Goal: Check status: Check status

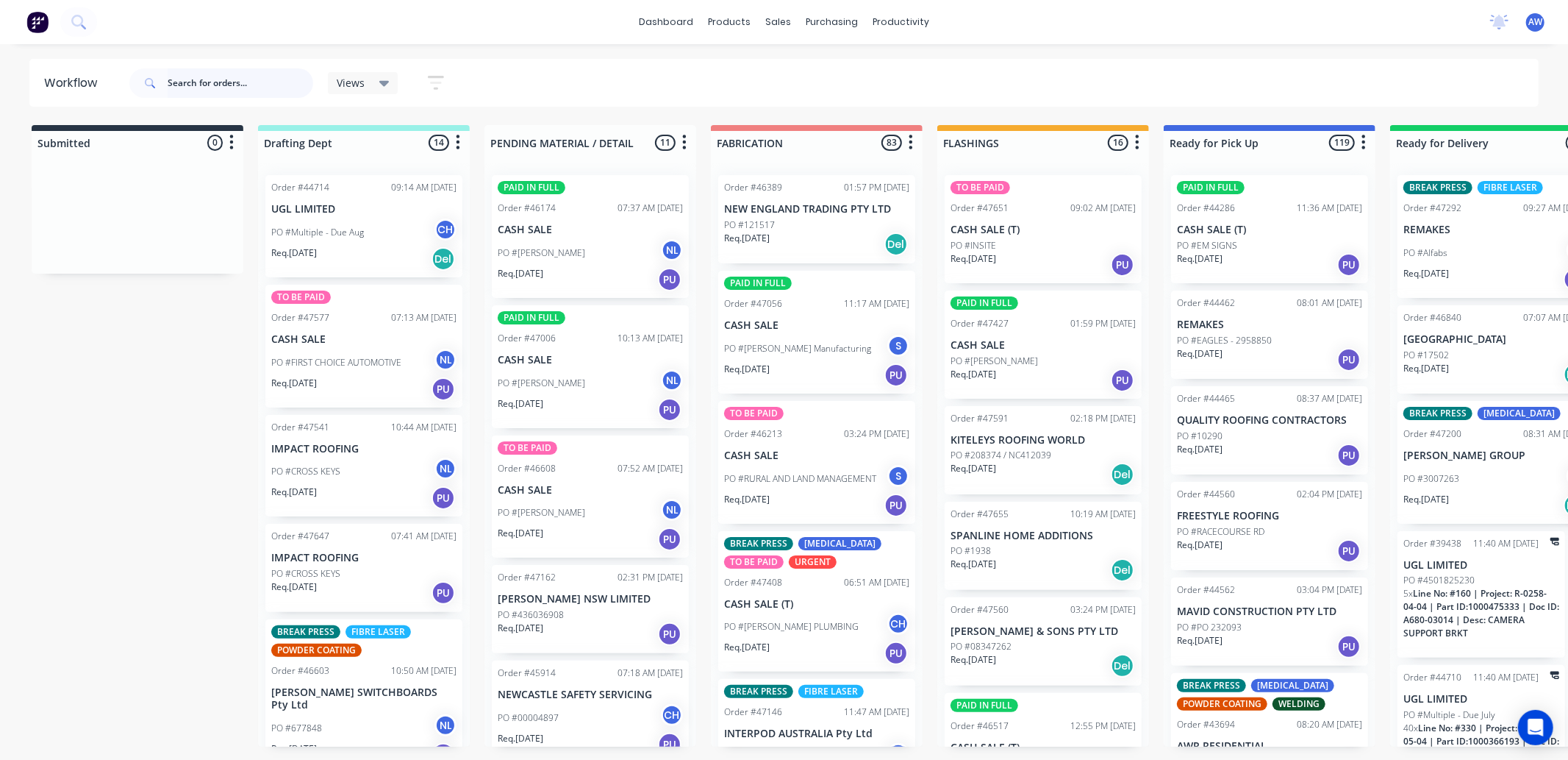
click at [202, 85] on input "text" at bounding box center [240, 83] width 146 height 29
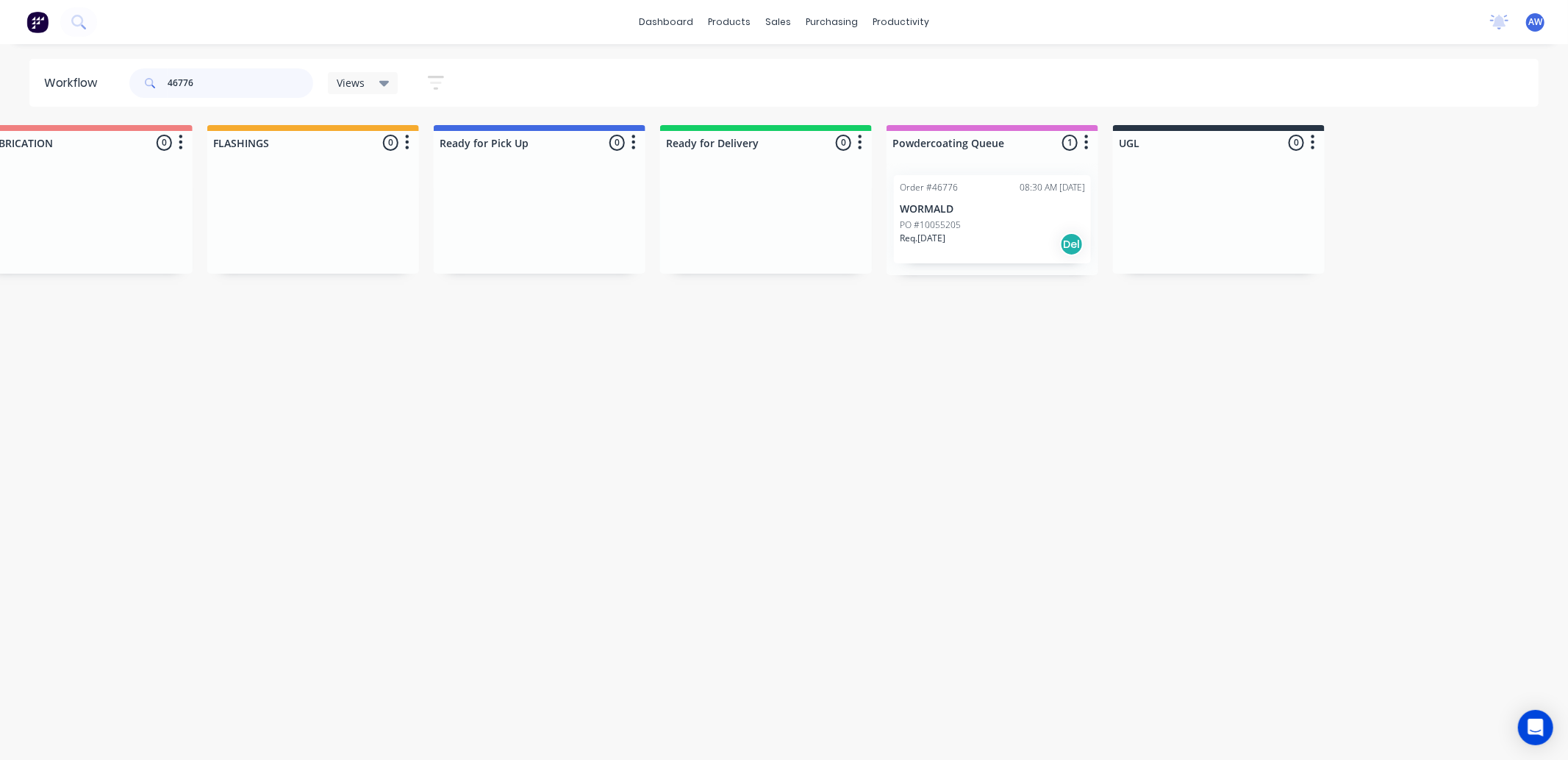
scroll to position [0, 733]
drag, startPoint x: 1006, startPoint y: 219, endPoint x: 753, endPoint y: 236, distance: 253.6
click at [753, 236] on div "Submitted 0 Sort By Created date Required date Order number Customer name Most …" at bounding box center [481, 199] width 2451 height 150
type input "46766"
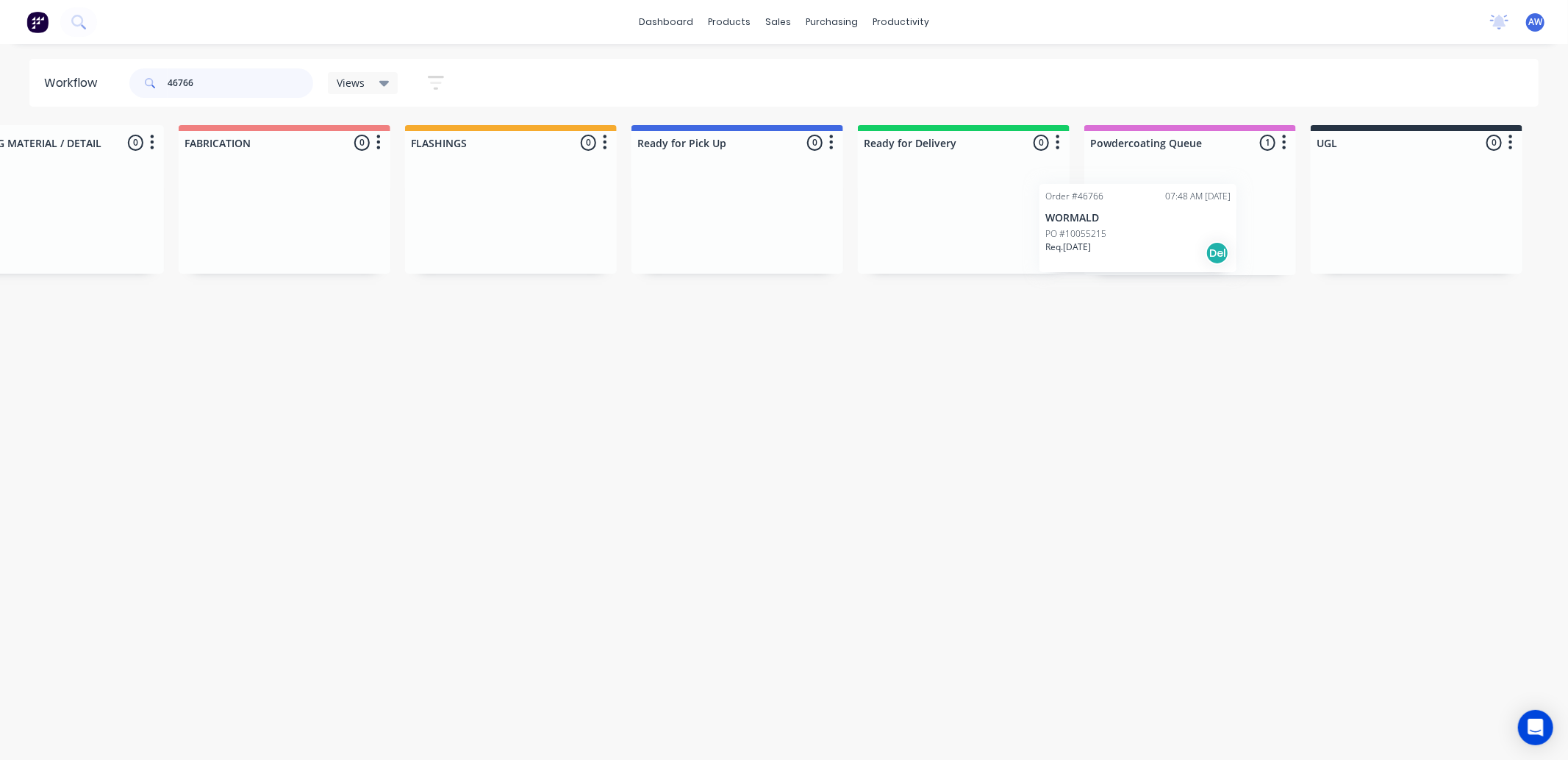
scroll to position [0, 533]
drag, startPoint x: 1171, startPoint y: 222, endPoint x: 949, endPoint y: 218, distance: 222.0
click at [949, 218] on div "Submitted 0 Sort By Created date Required date Order number Customer name Most …" at bounding box center [682, 199] width 2451 height 150
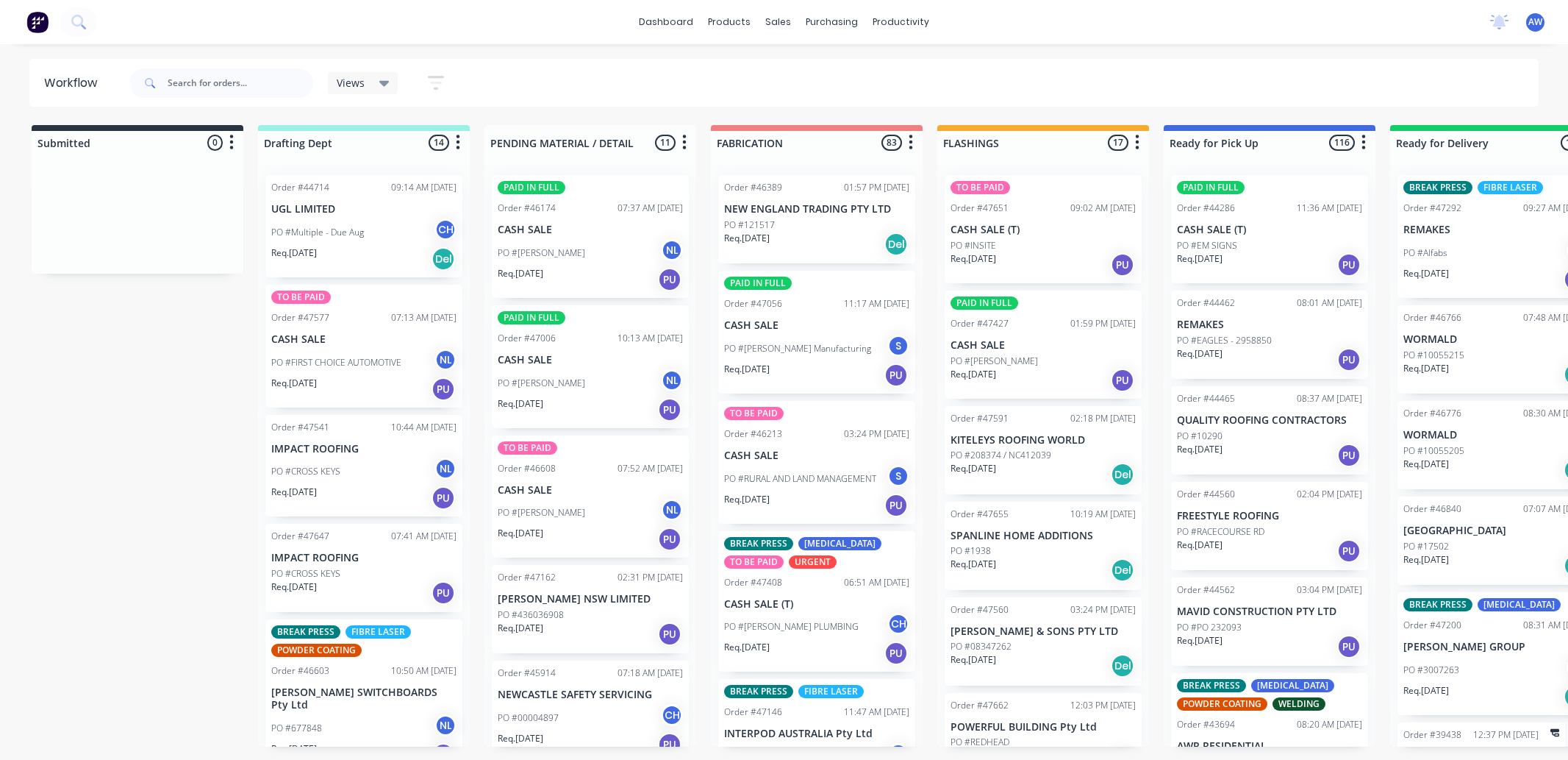
scroll to position [0, 533]
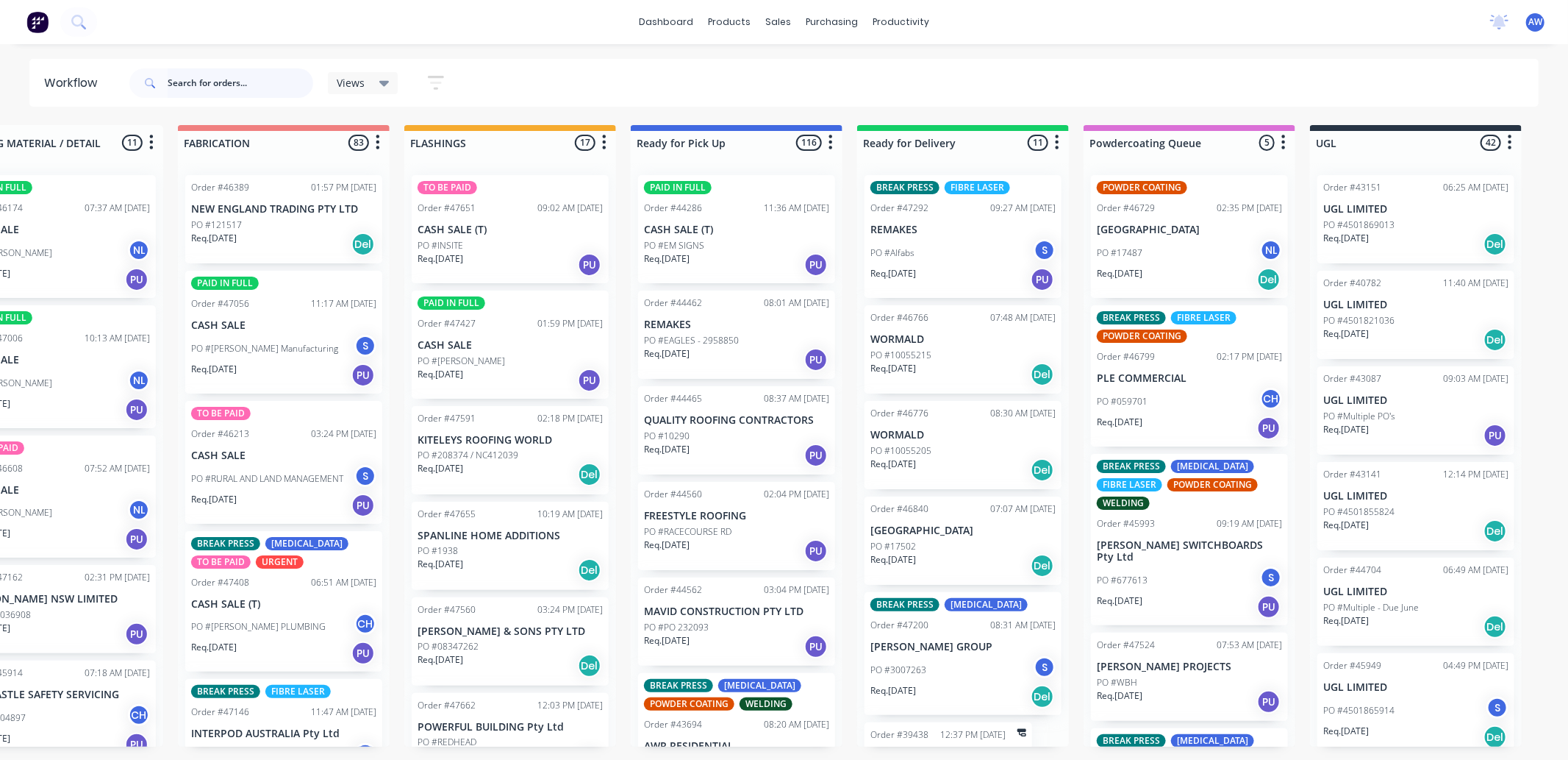
click at [215, 89] on input "text" at bounding box center [240, 83] width 146 height 29
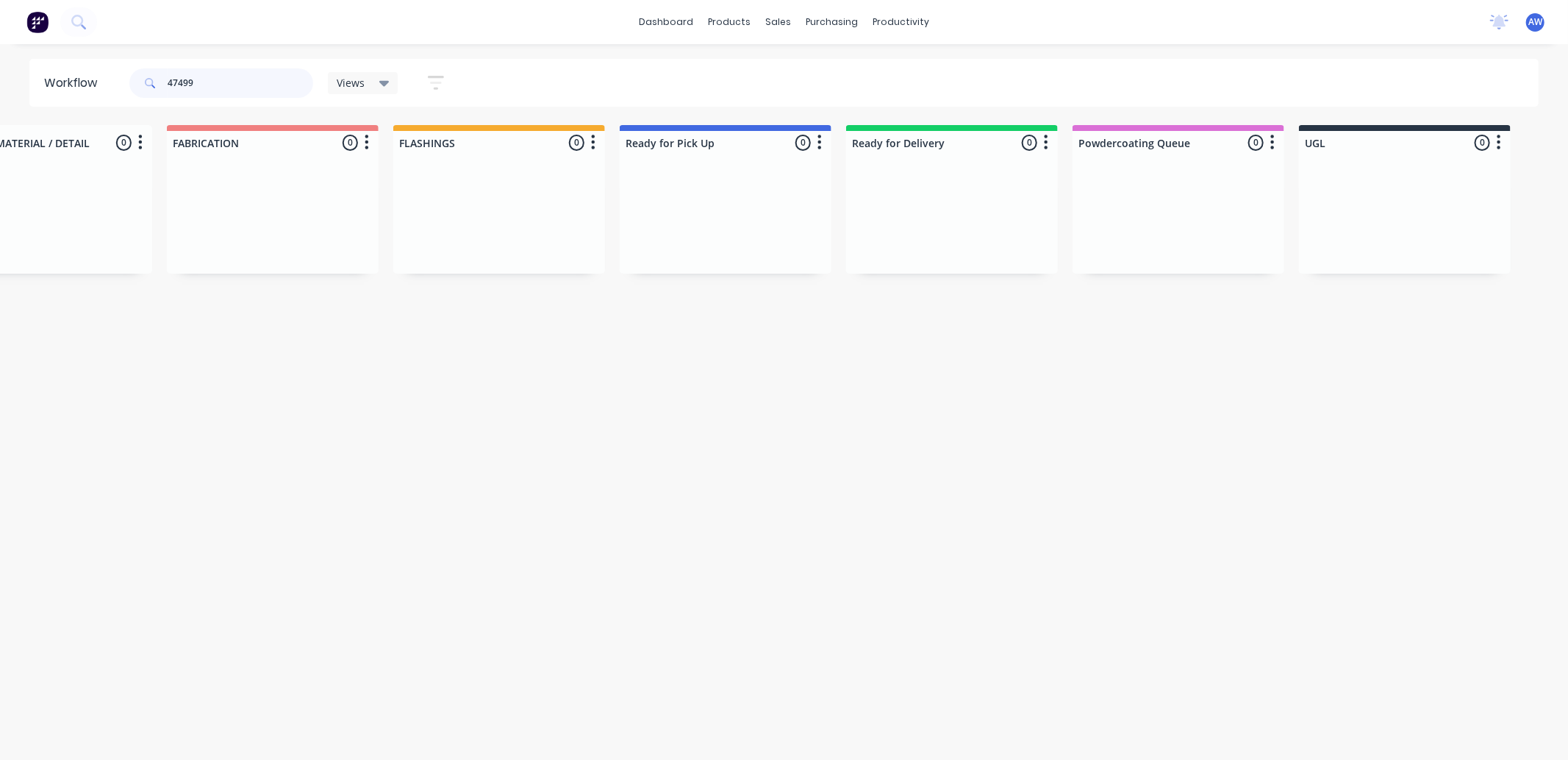
scroll to position [0, 524]
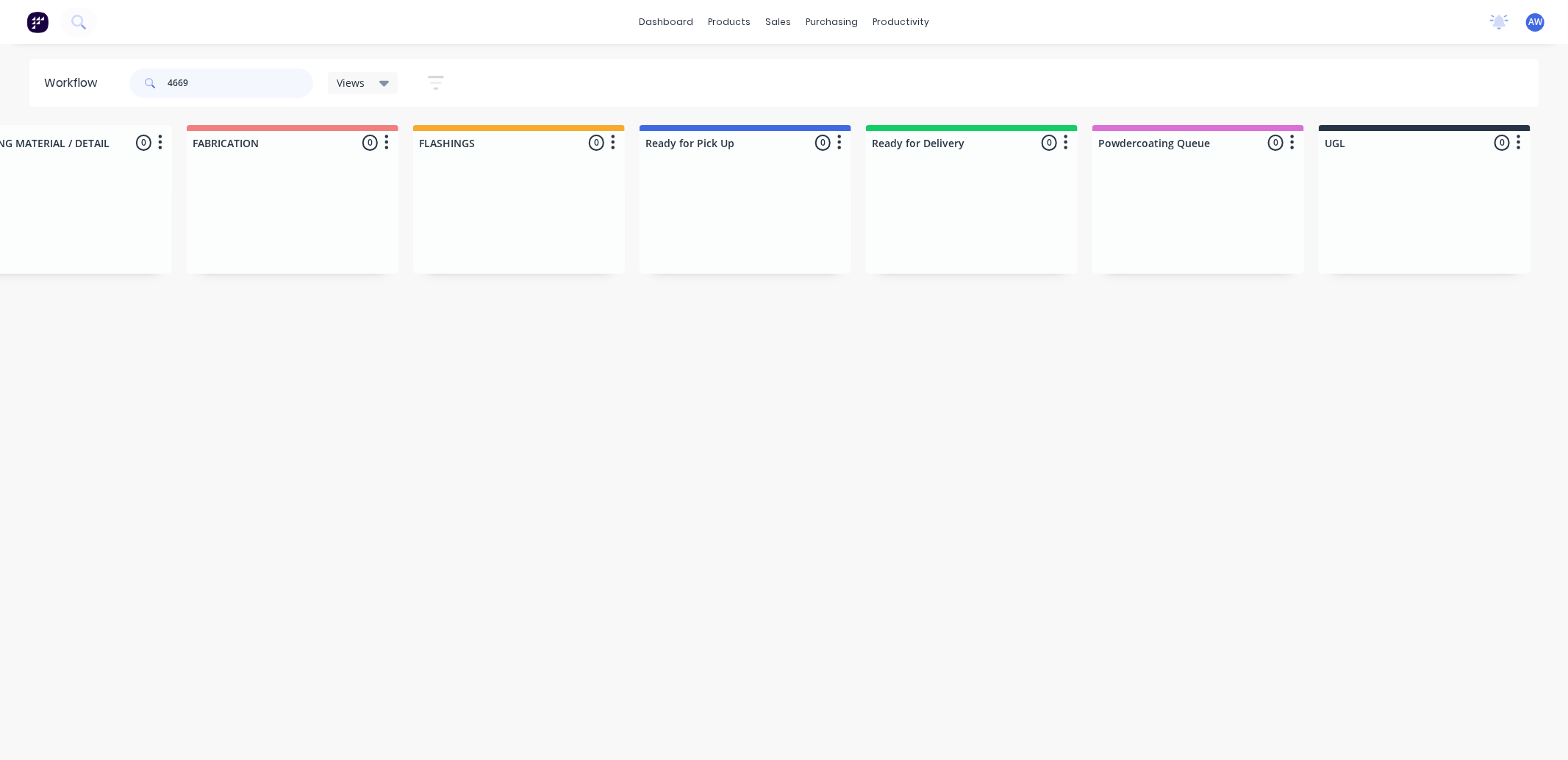
type input "46691"
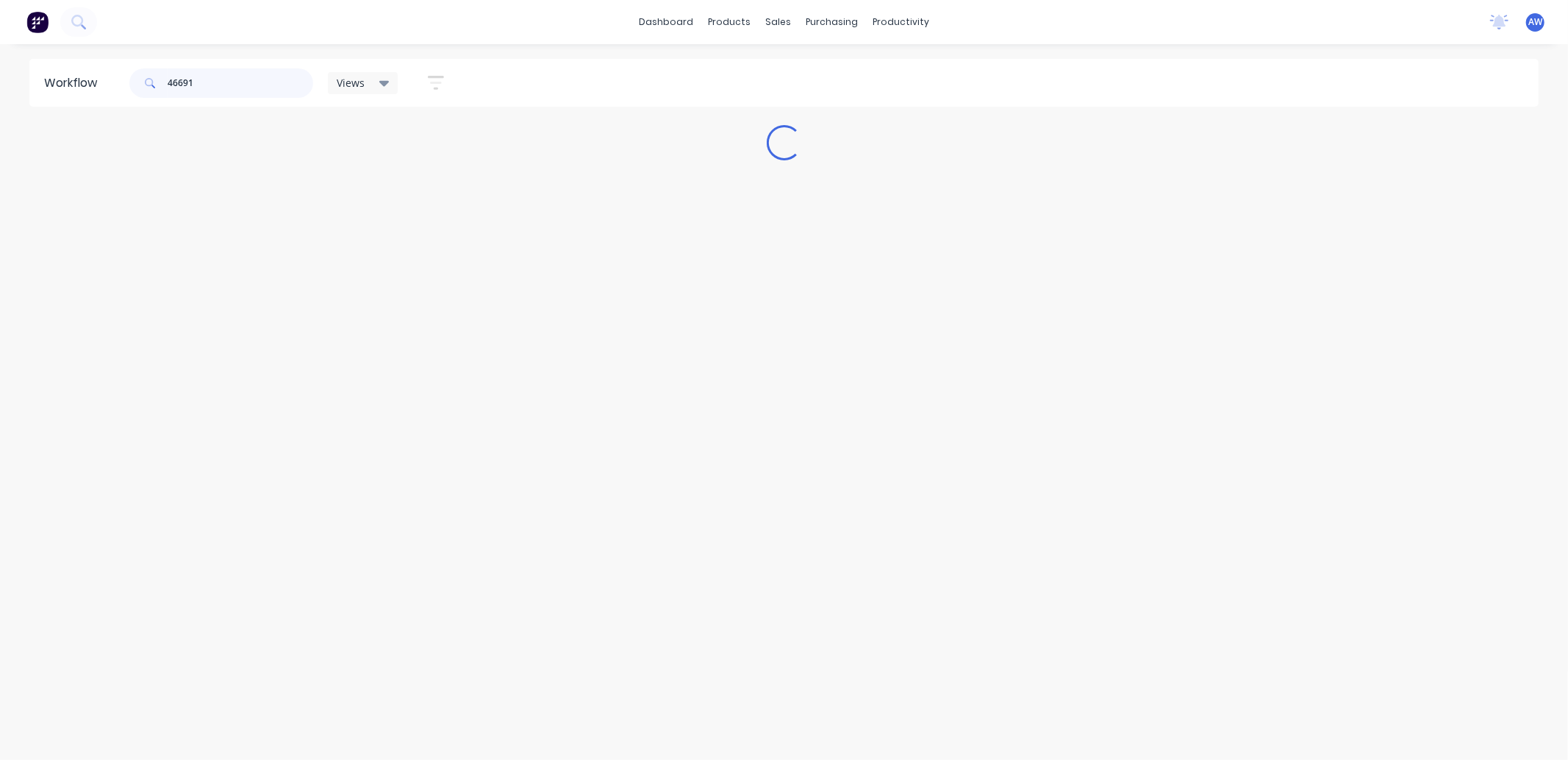
scroll to position [0, 0]
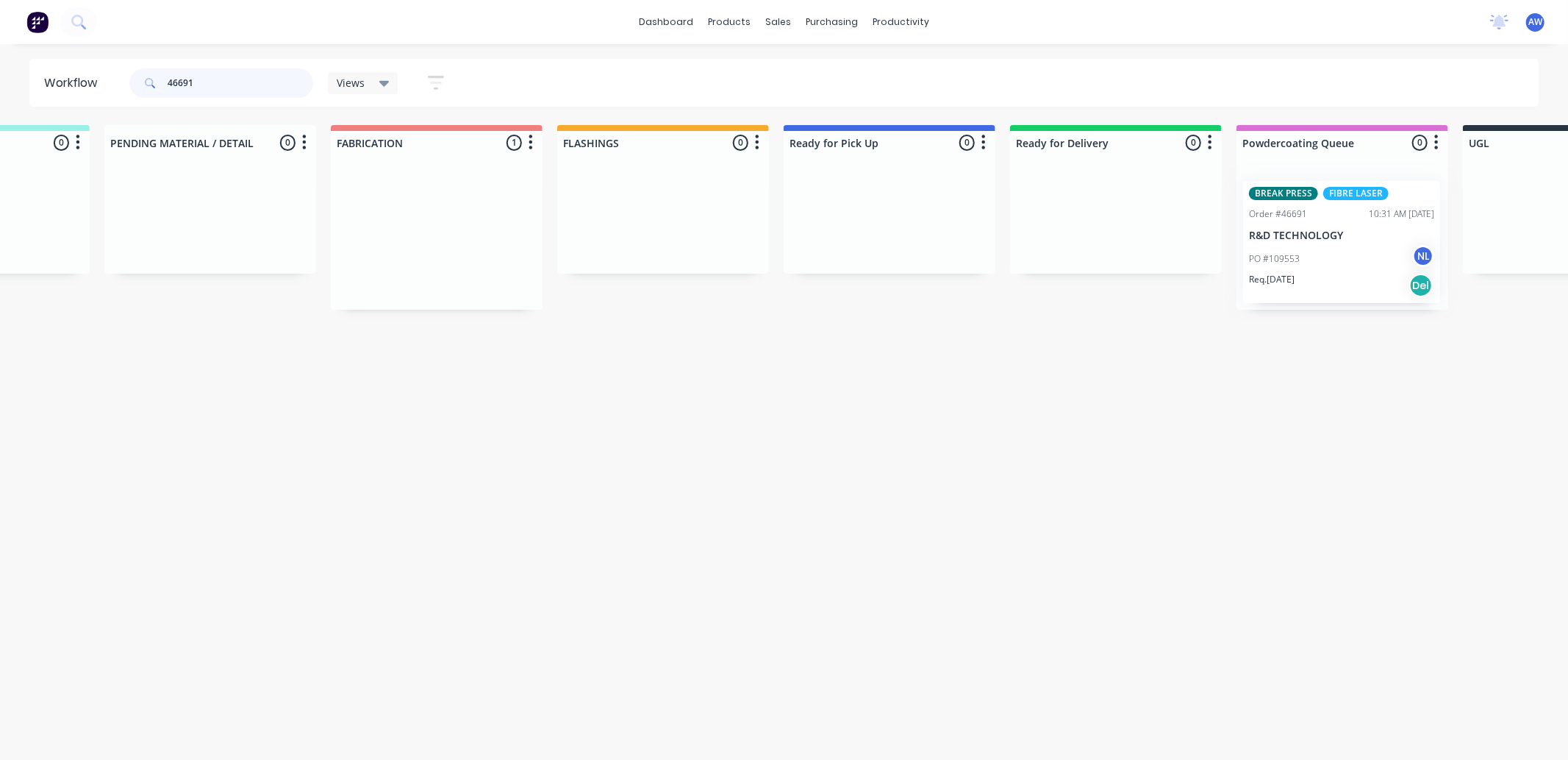
drag, startPoint x: 943, startPoint y: 255, endPoint x: 1293, endPoint y: 272, distance: 350.4
click at [1311, 248] on div "Submitted 0 Sort By Created date Required date Order number Customer name Most …" at bounding box center [835, 217] width 2451 height 185
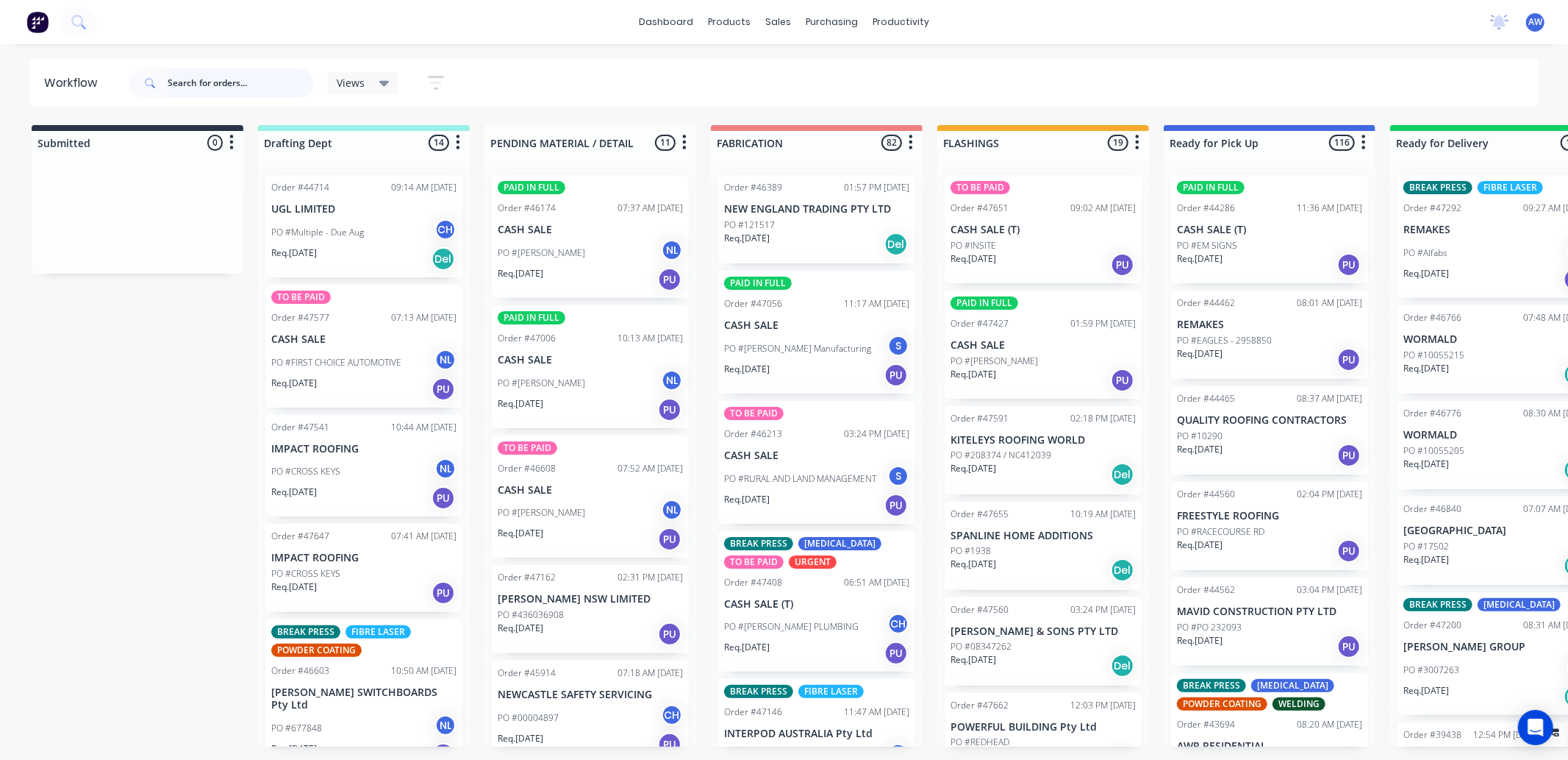
click at [217, 85] on input "text" at bounding box center [240, 83] width 146 height 29
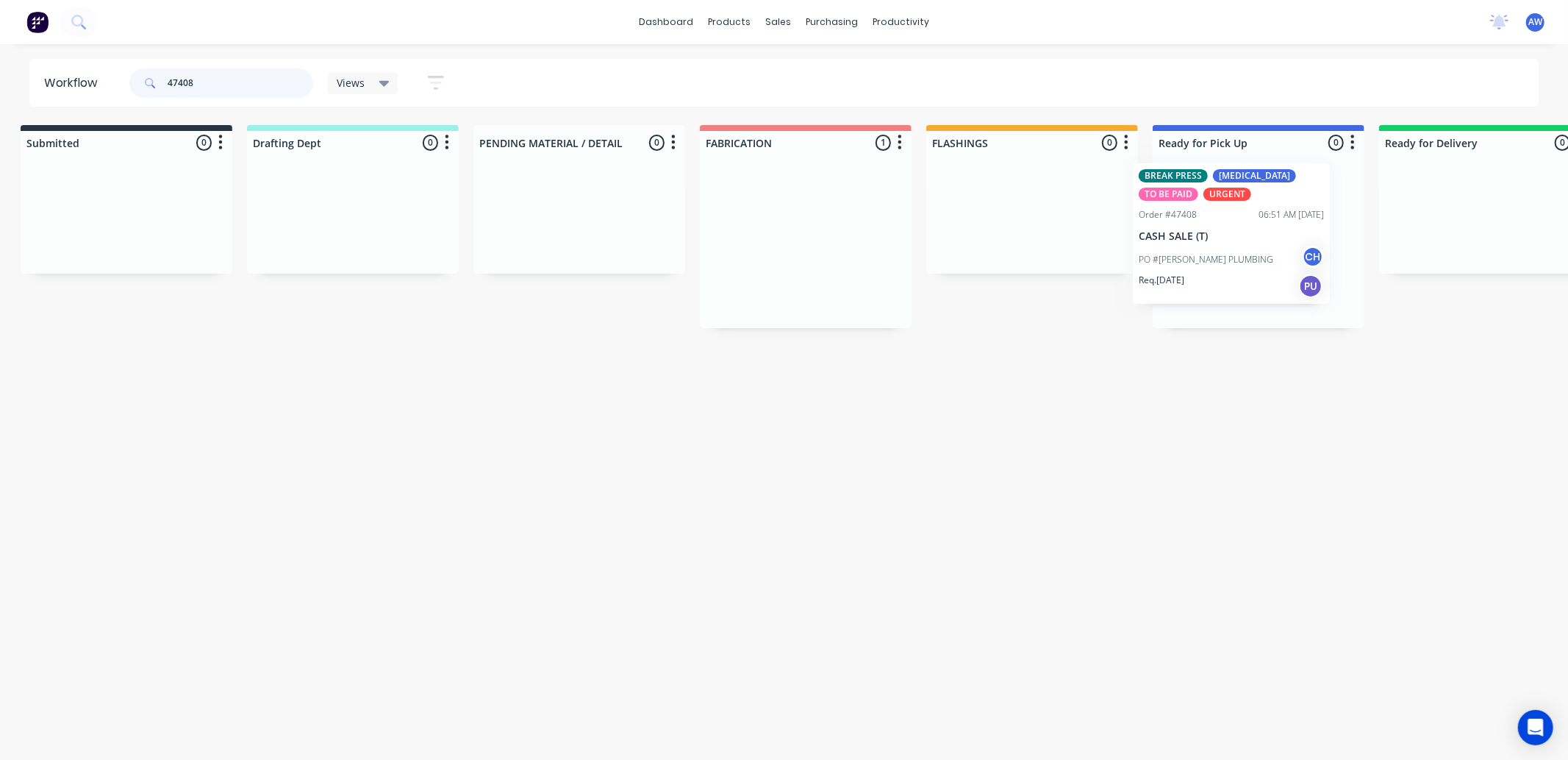
drag, startPoint x: 946, startPoint y: 272, endPoint x: 1192, endPoint y: 283, distance: 246.2
click at [1199, 261] on div "Submitted 0 Sort By Created date Required date Order number Customer name Most …" at bounding box center [1203, 226] width 2451 height 203
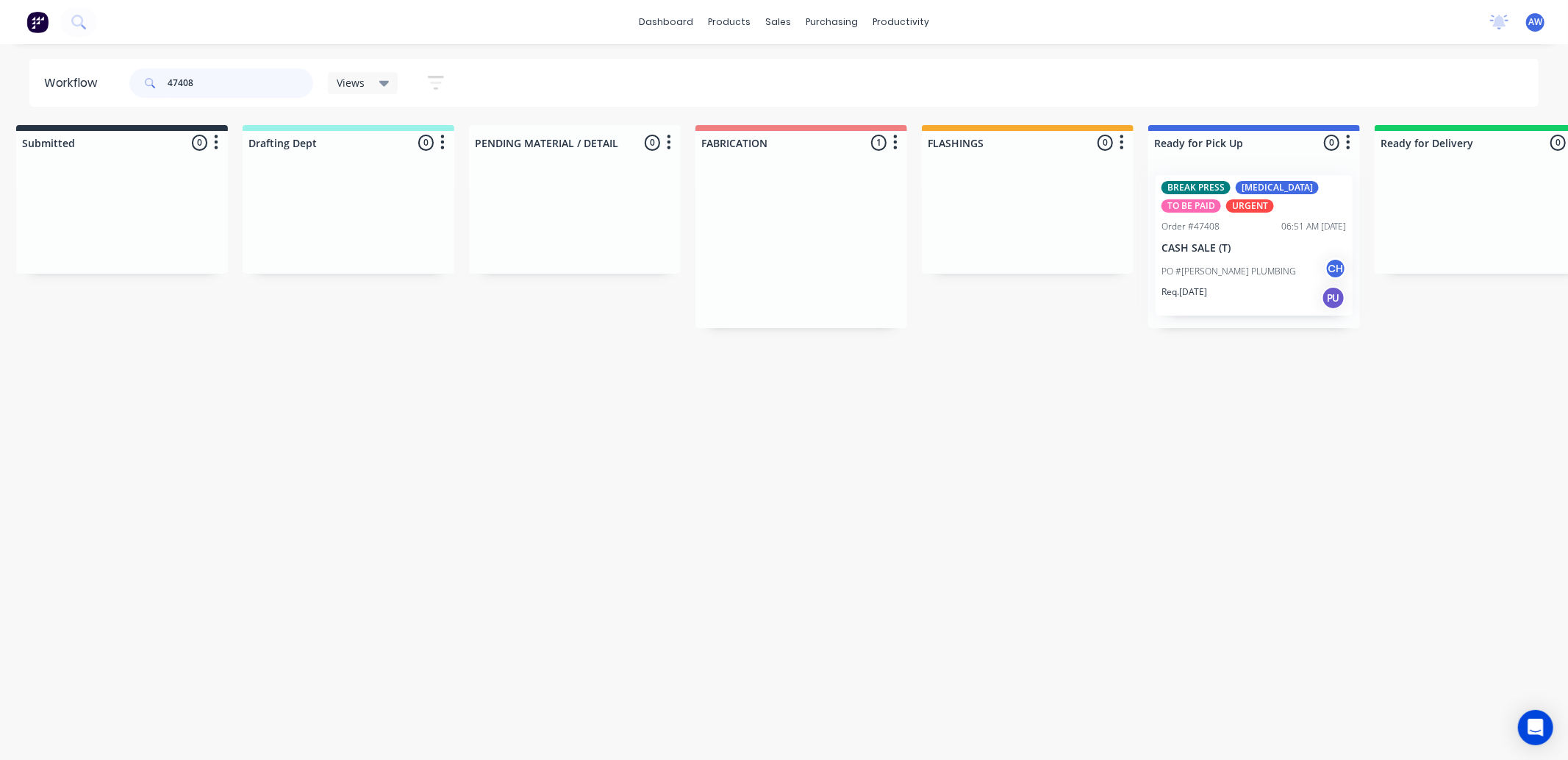
type input "47408"
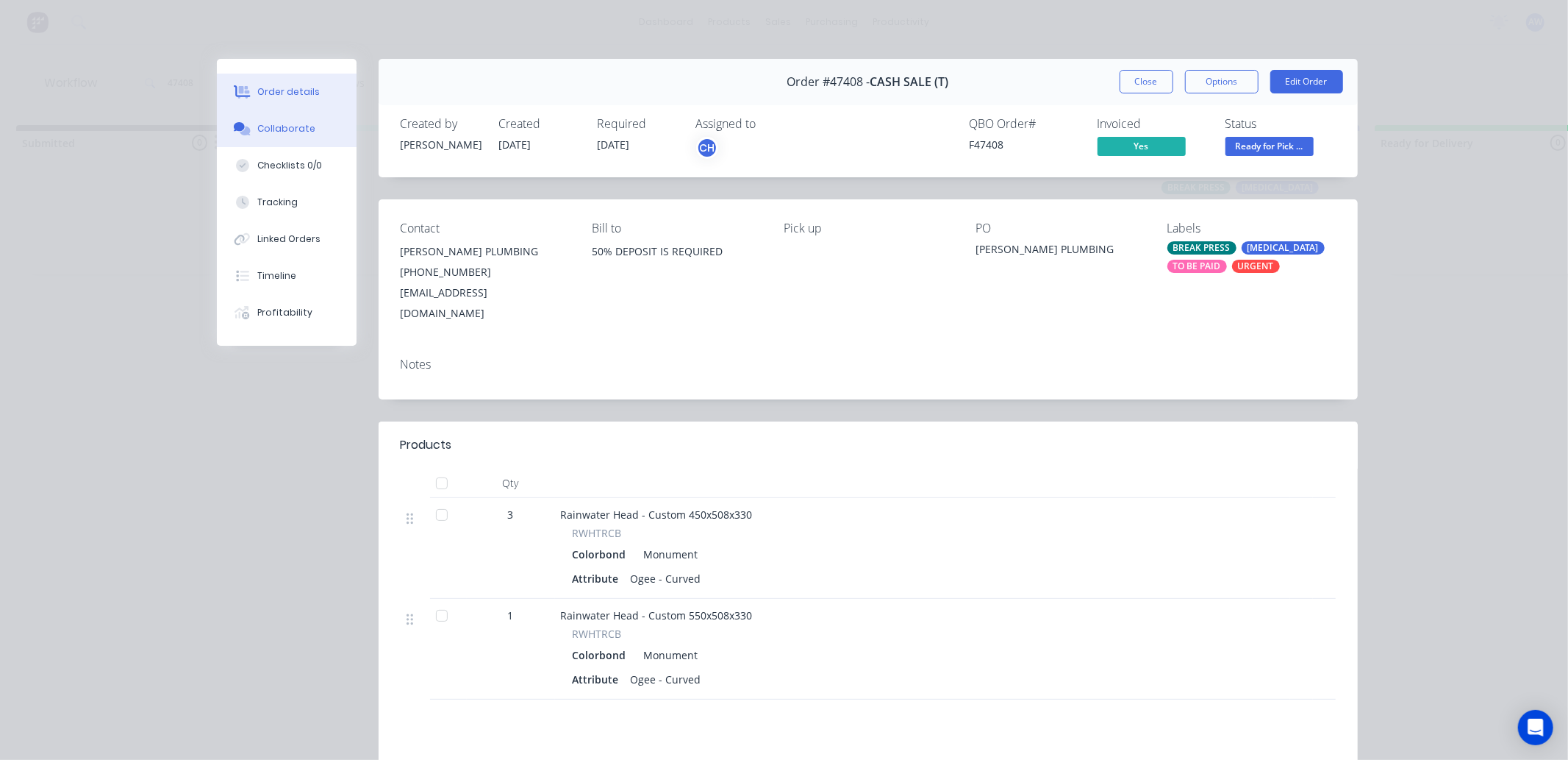
click at [297, 128] on div "Collaborate" at bounding box center [287, 128] width 58 height 14
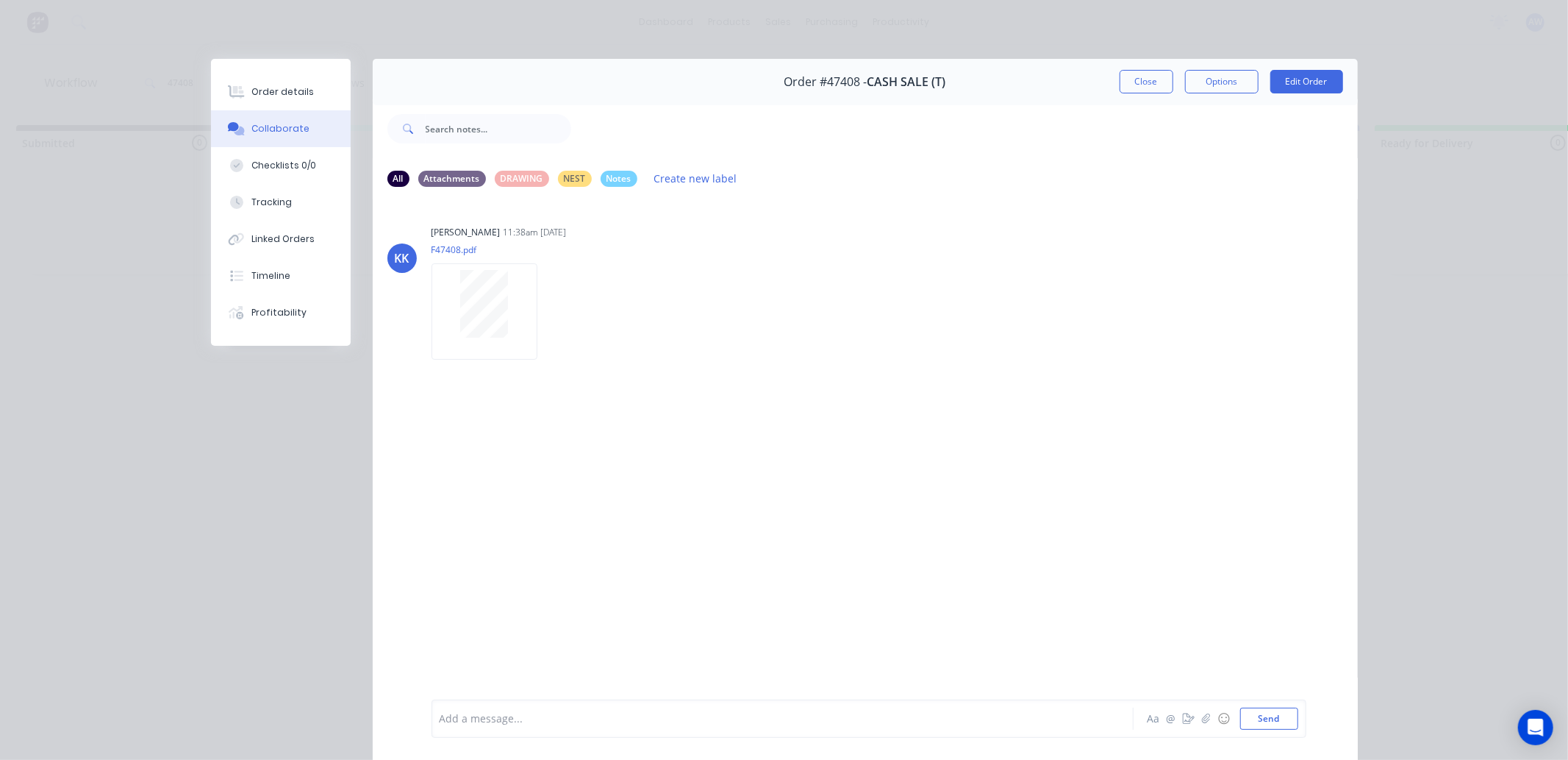
click at [507, 714] on div at bounding box center [762, 719] width 643 height 16
click at [1128, 85] on button "Close" at bounding box center [1146, 82] width 53 height 23
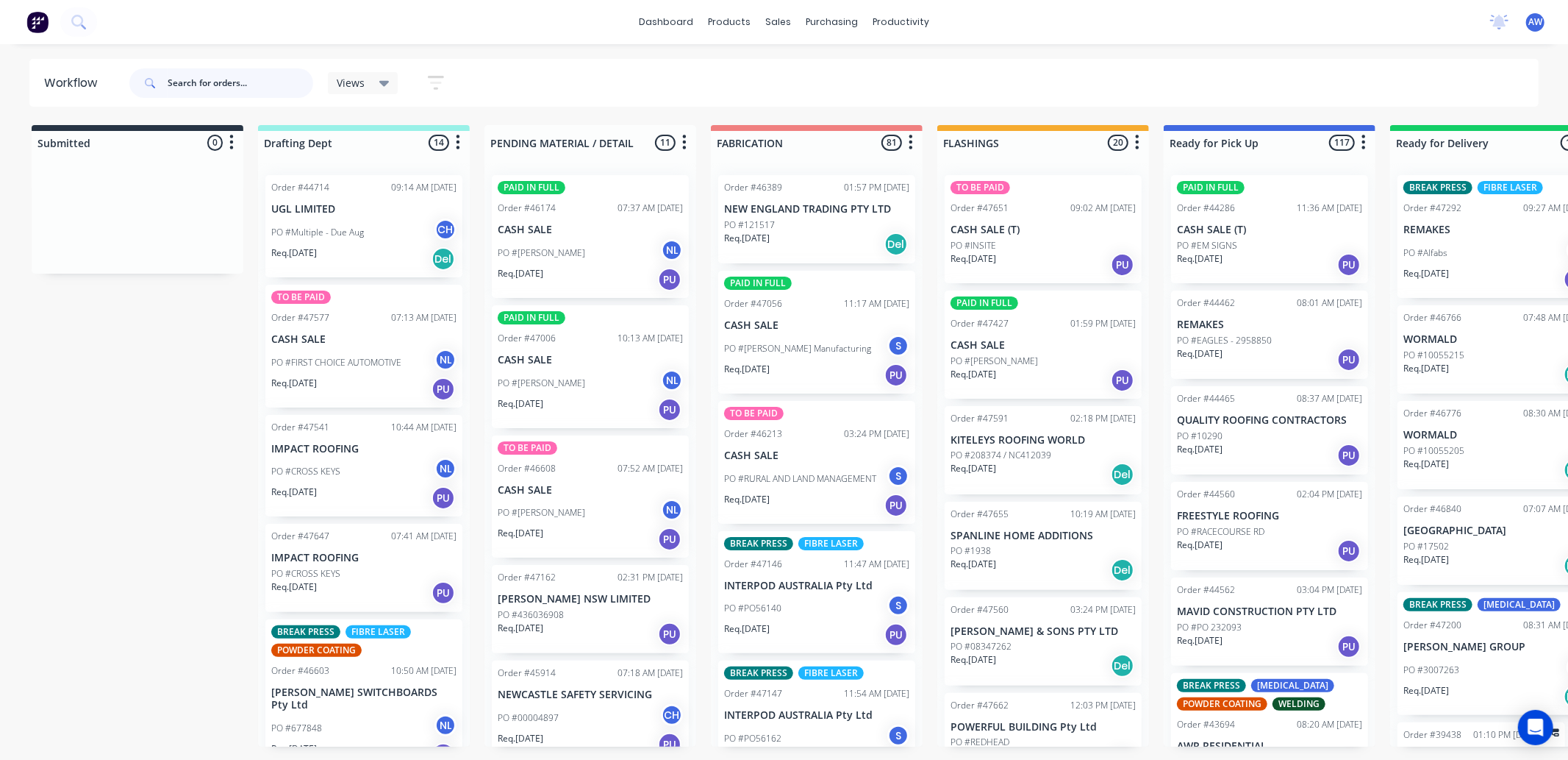
drag, startPoint x: 195, startPoint y: 84, endPoint x: 175, endPoint y: 82, distance: 20.1
click at [193, 85] on input "text" at bounding box center [240, 83] width 146 height 29
type input "47242"
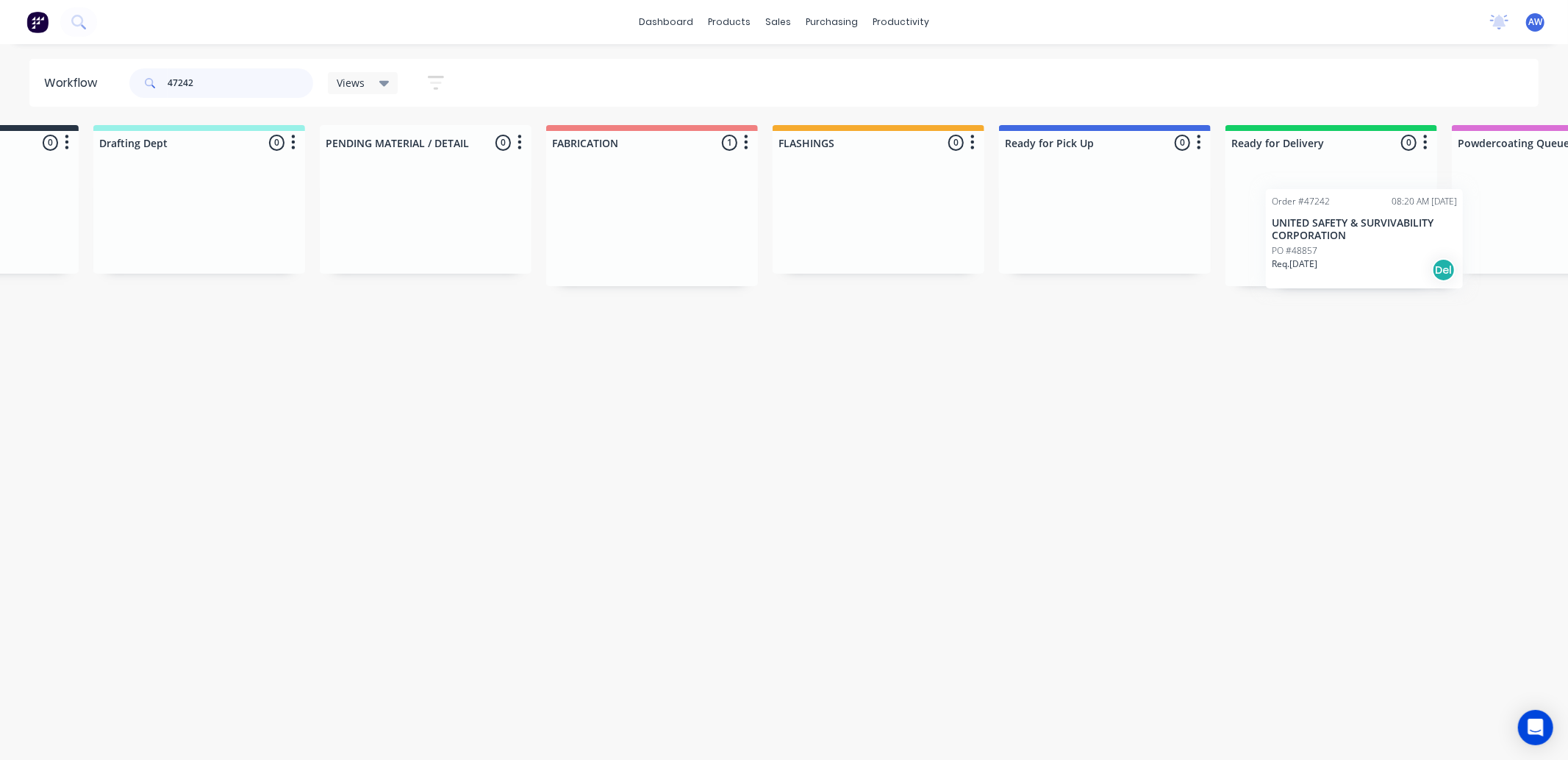
drag, startPoint x: 766, startPoint y: 224, endPoint x: 1280, endPoint y: 238, distance: 514.2
click at [1296, 229] on div "Submitted 0 Sort By Created date Required date Order number Customer name Most …" at bounding box center [1050, 205] width 2451 height 162
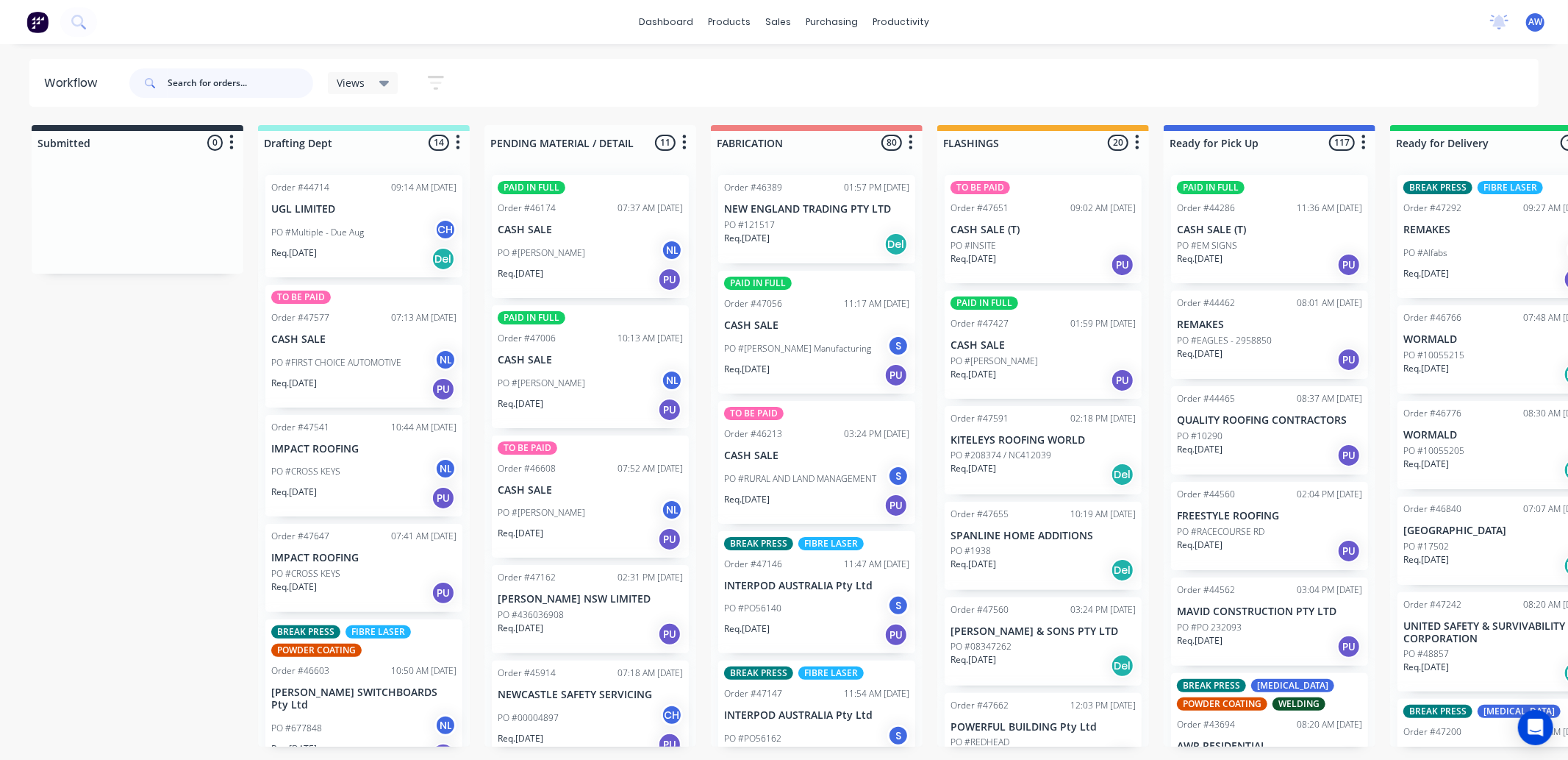
click at [188, 81] on input "text" at bounding box center [240, 83] width 146 height 29
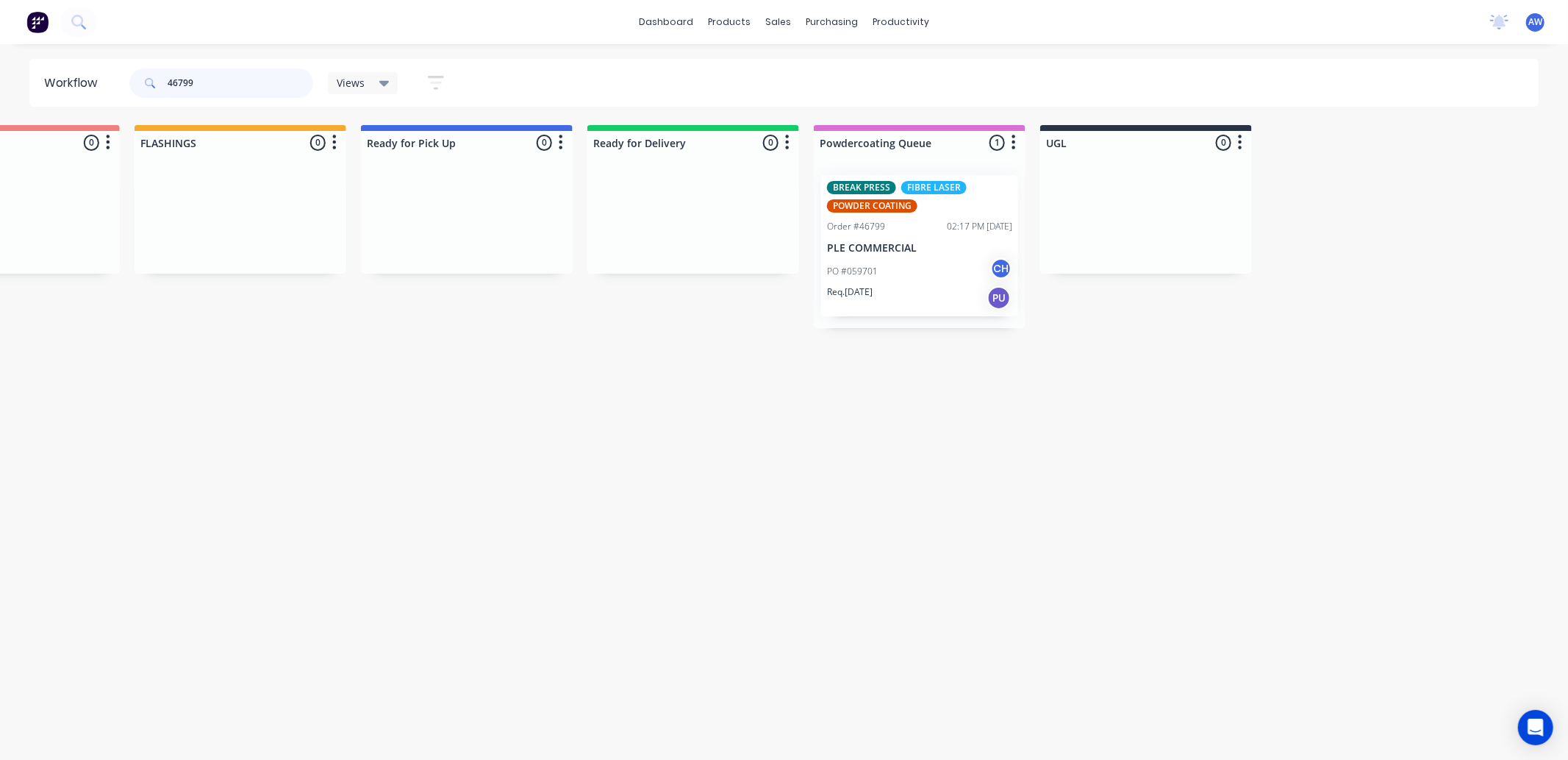
scroll to position [0, 825]
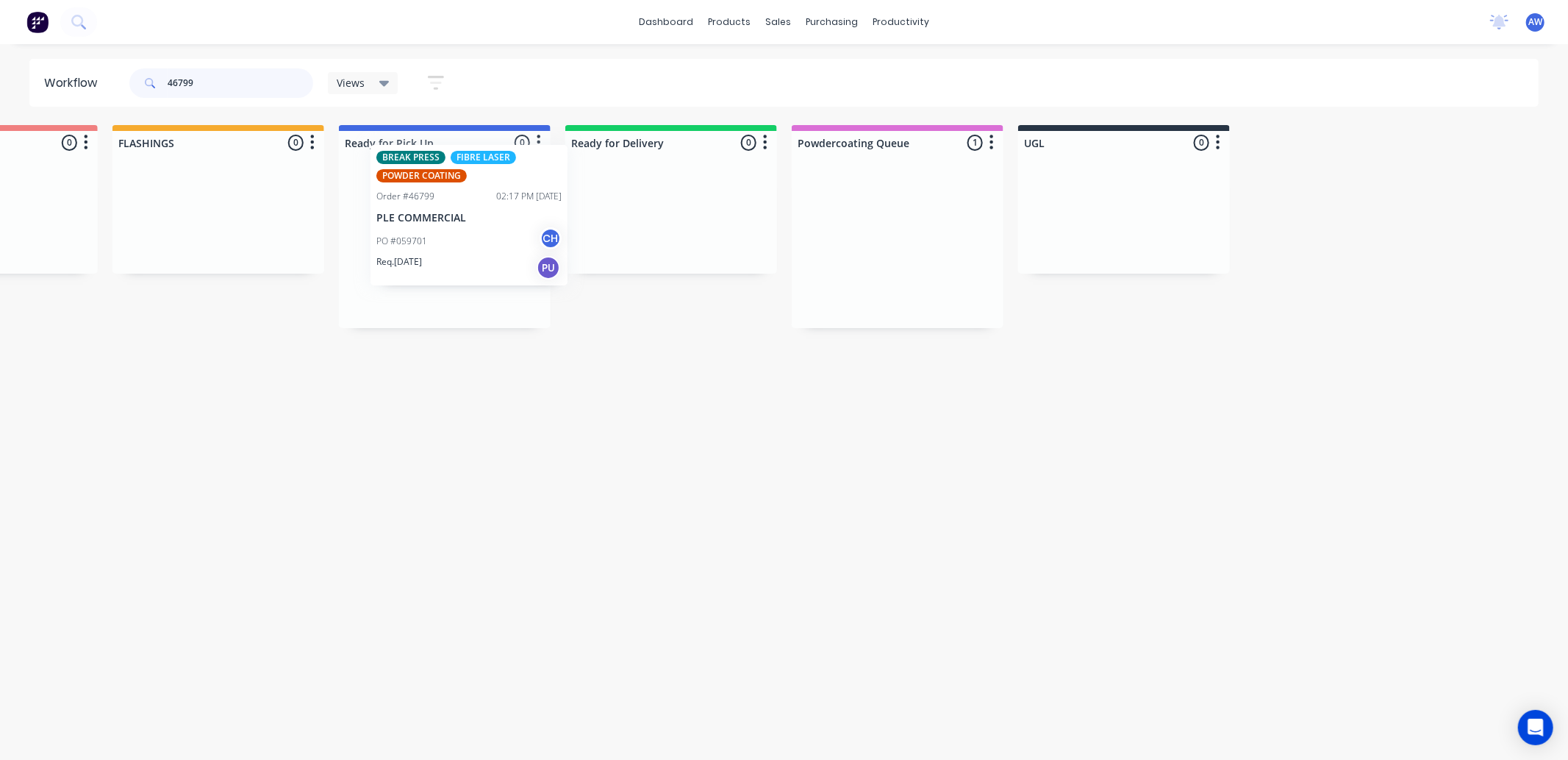
drag, startPoint x: 928, startPoint y: 248, endPoint x: 446, endPoint y: 248, distance: 482.0
click at [490, 218] on div "Submitted 0 Sort By Created date Required date Order number Customer name Most …" at bounding box center [390, 226] width 2451 height 203
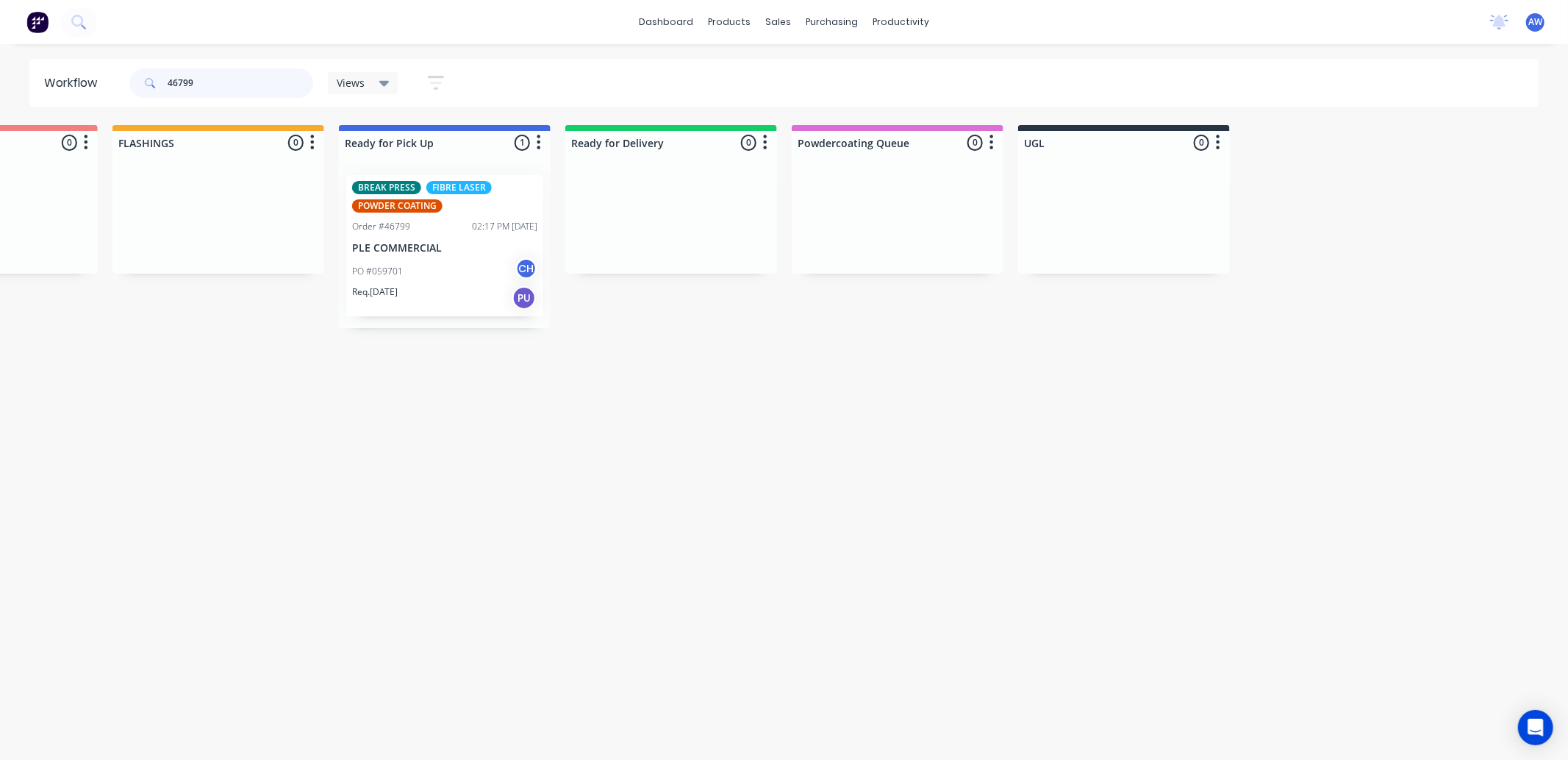
type input "46799"
click at [442, 252] on p "PLE COMMERCIAL" at bounding box center [445, 248] width 185 height 13
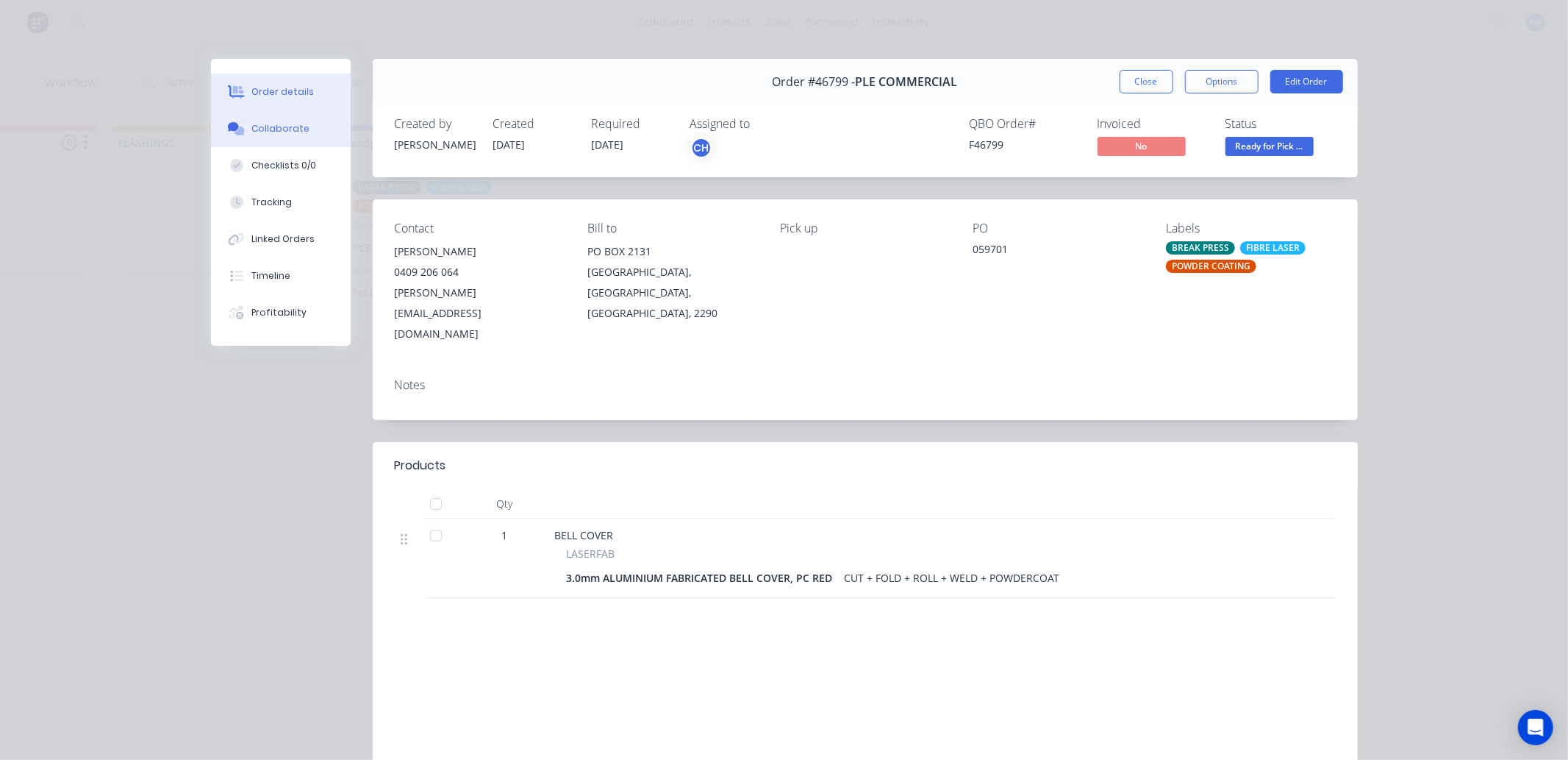
click at [277, 134] on div "Collaborate" at bounding box center [280, 128] width 58 height 14
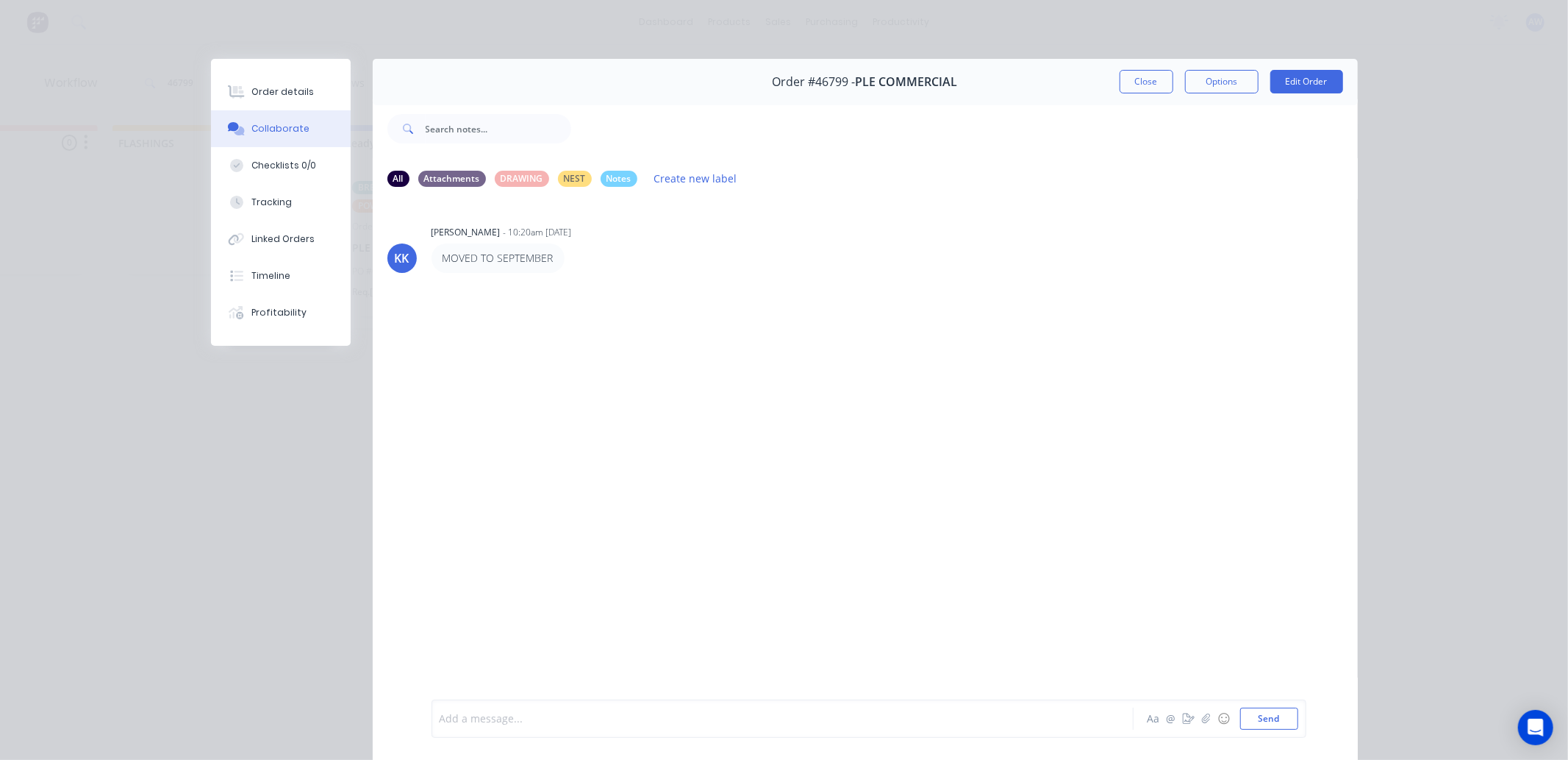
click at [489, 715] on div at bounding box center [762, 719] width 643 height 16
click at [1137, 77] on button "Close" at bounding box center [1146, 82] width 53 height 23
